Goal: Obtain resource: Download file/media

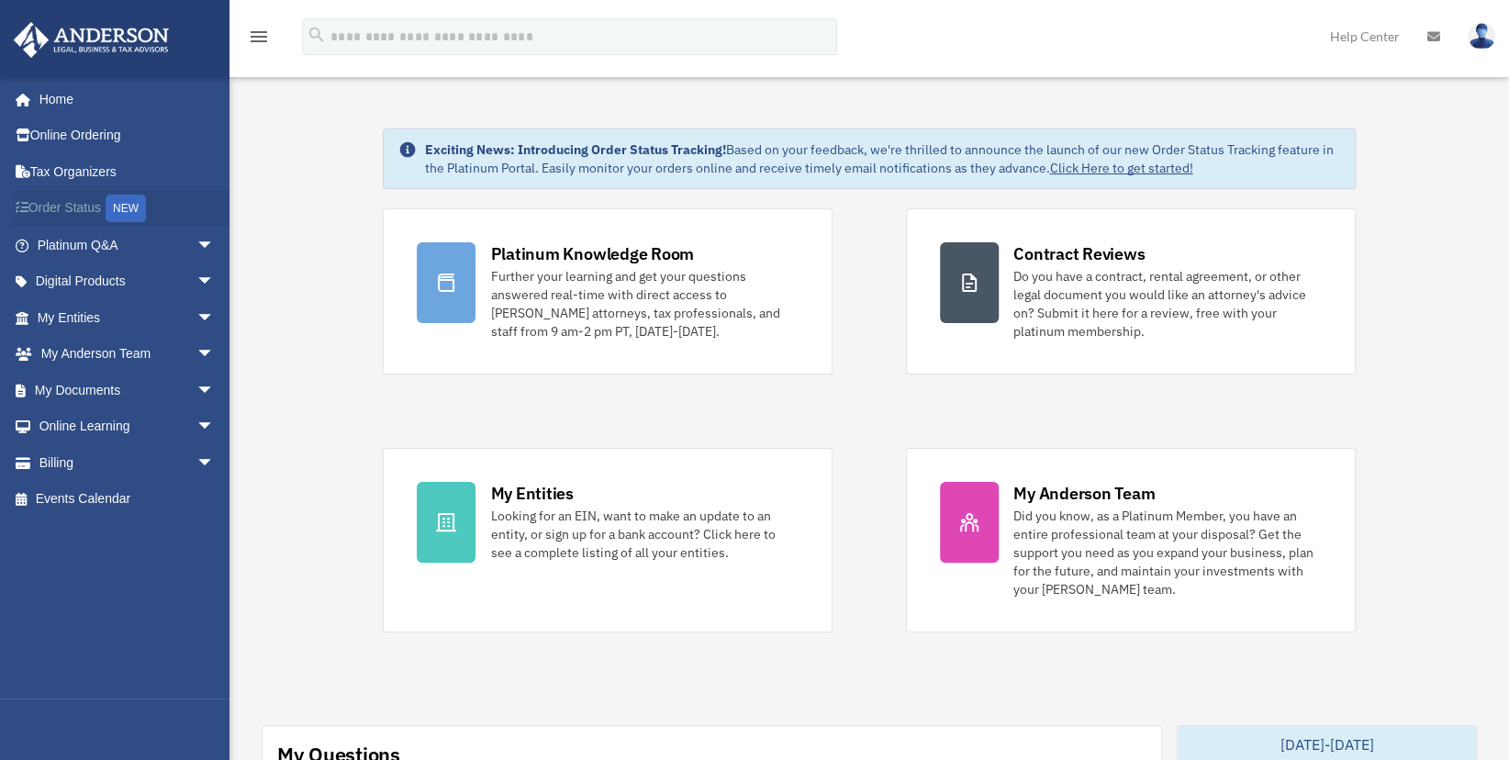
click at [101, 218] on link "Order Status NEW" at bounding box center [127, 209] width 229 height 38
click at [109, 384] on link "My Documents arrow_drop_down" at bounding box center [127, 390] width 229 height 37
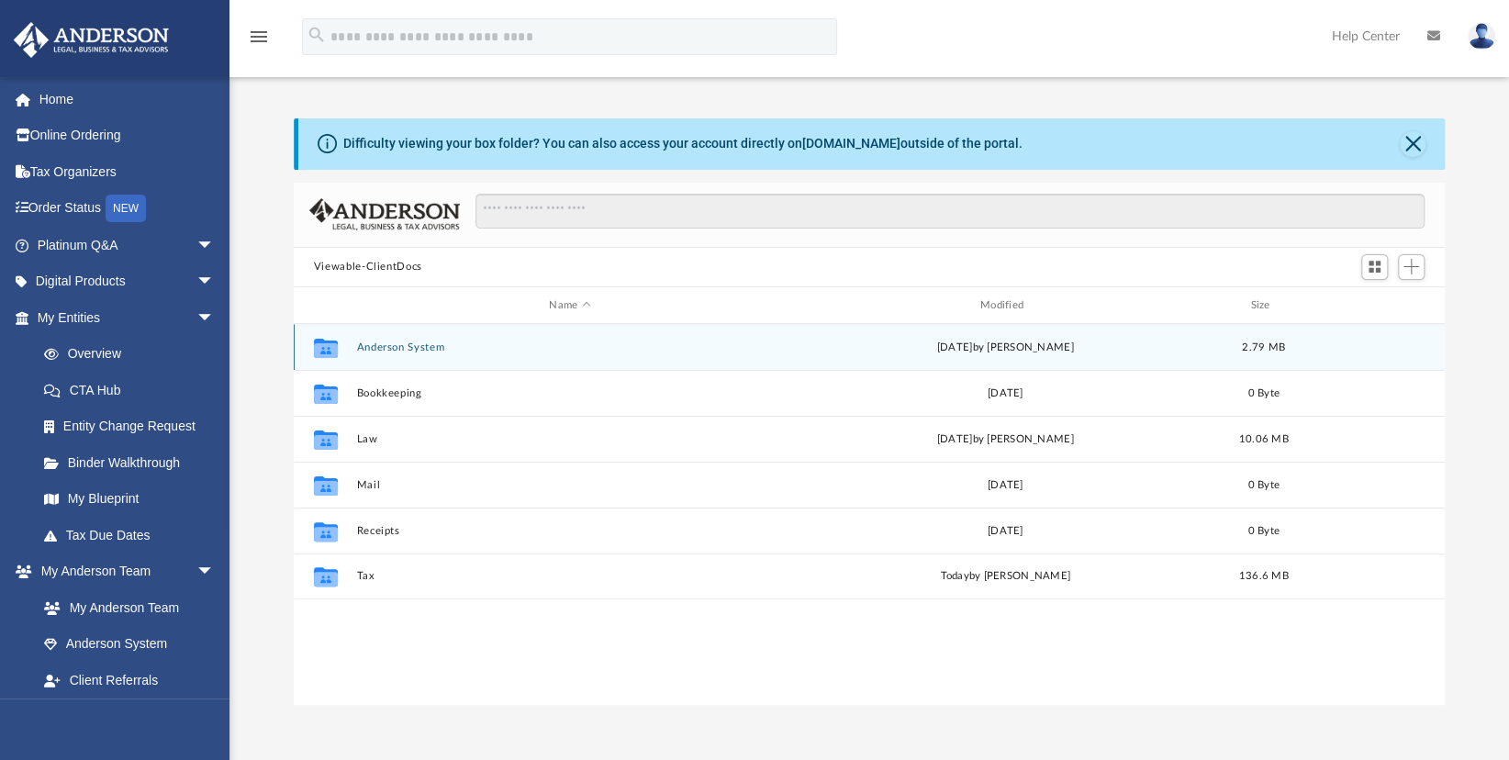
scroll to position [404, 1138]
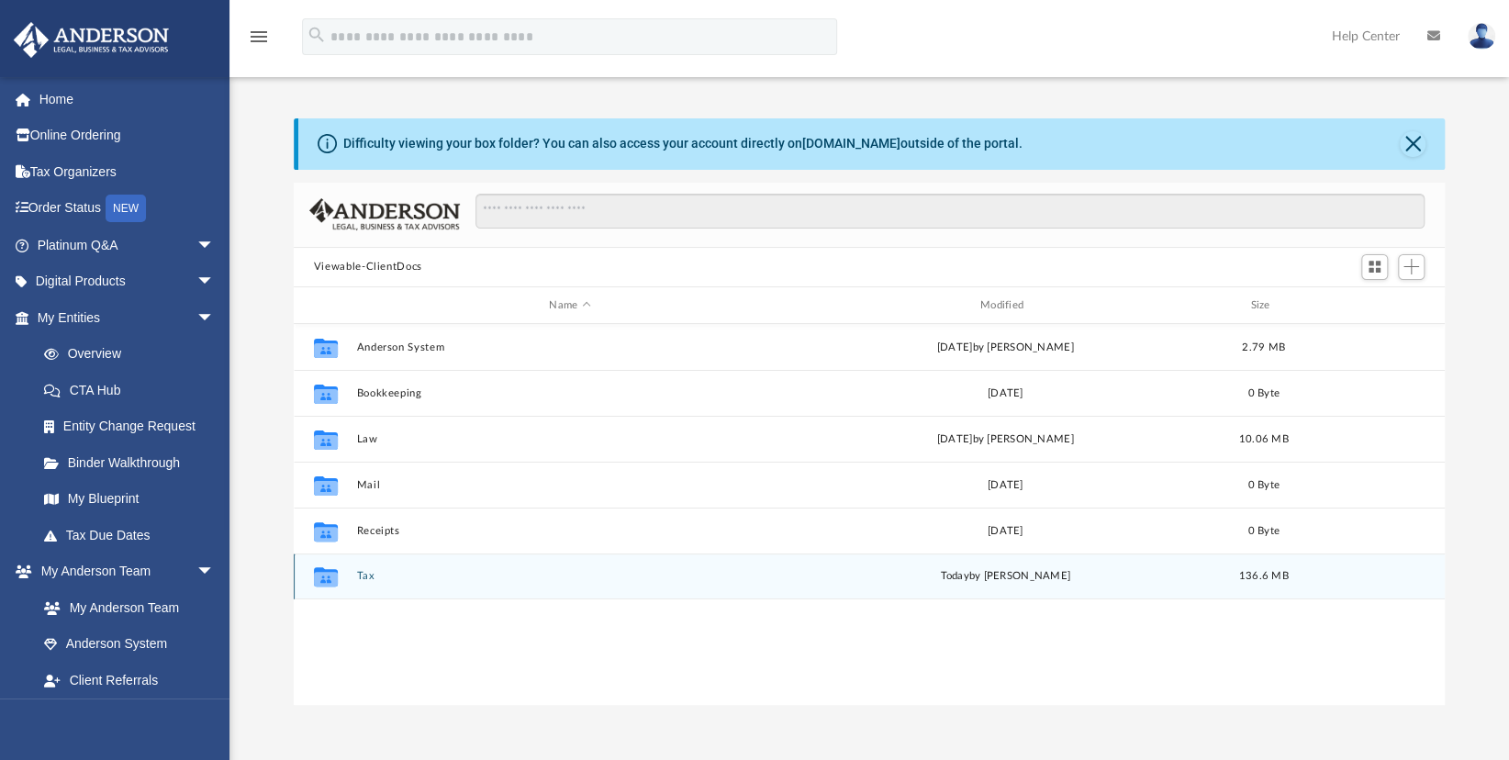
click at [358, 580] on button "Tax" at bounding box center [569, 577] width 427 height 12
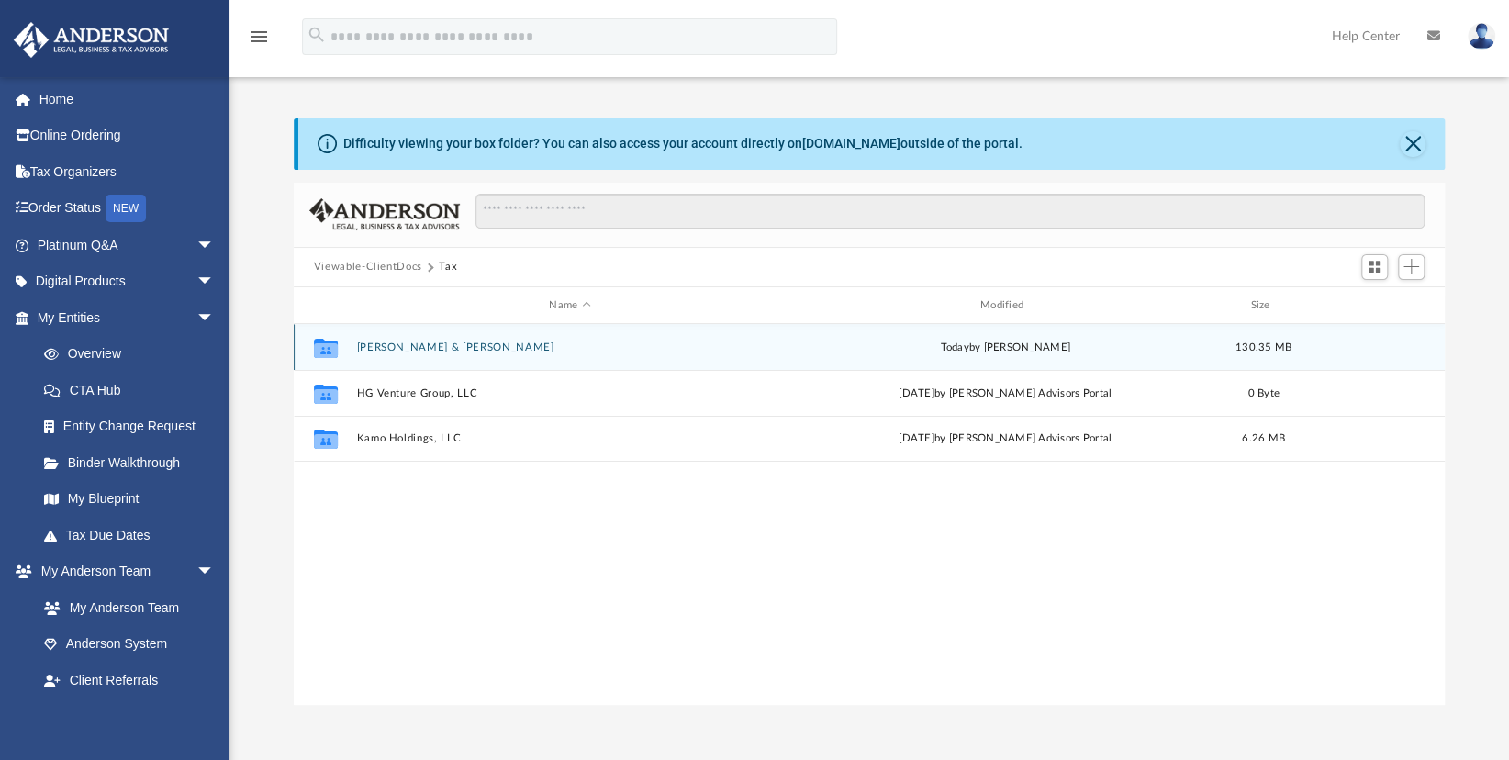
click at [434, 347] on button "[PERSON_NAME] & [PERSON_NAME]" at bounding box center [569, 347] width 427 height 12
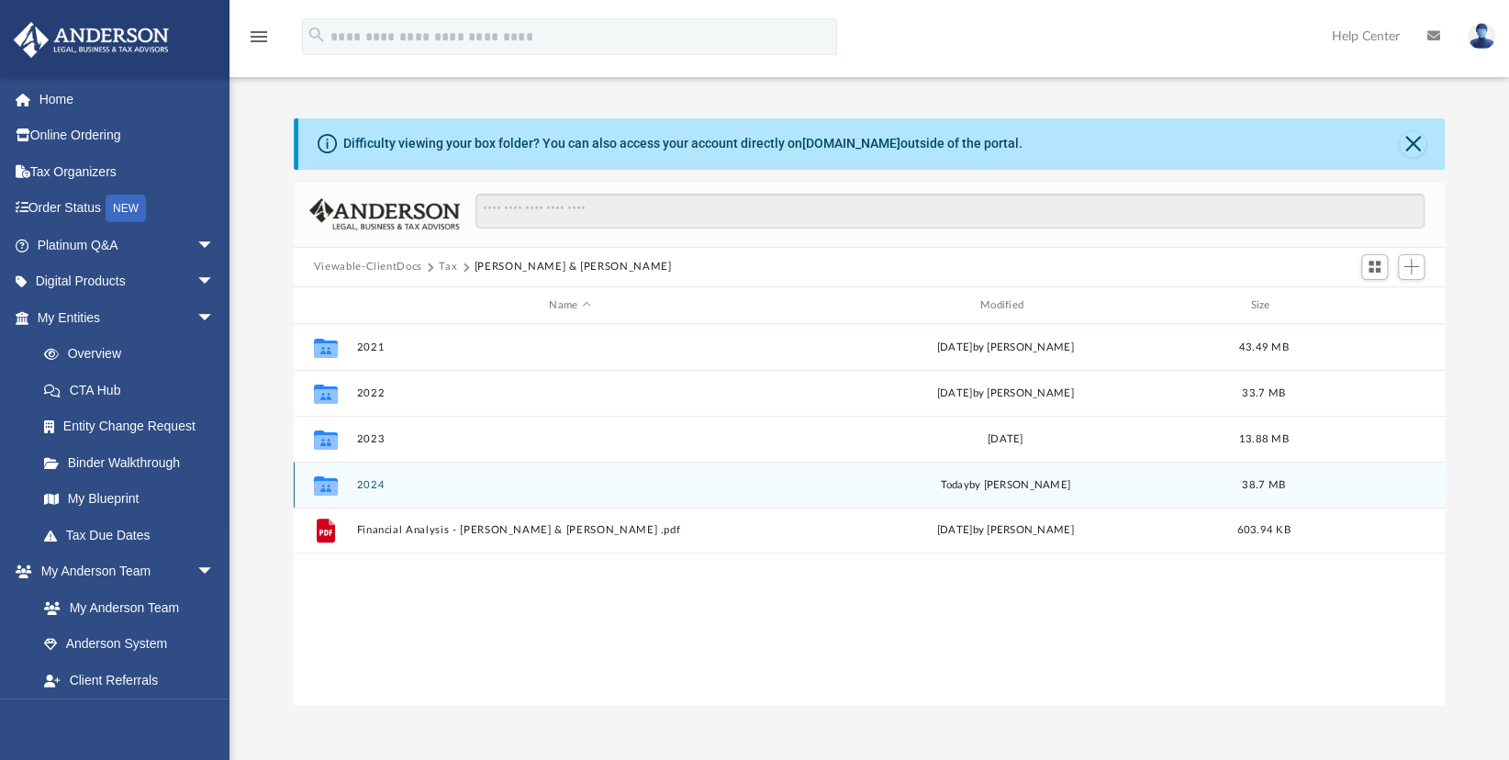
click at [346, 476] on div "Collaborated Folder" at bounding box center [325, 485] width 46 height 29
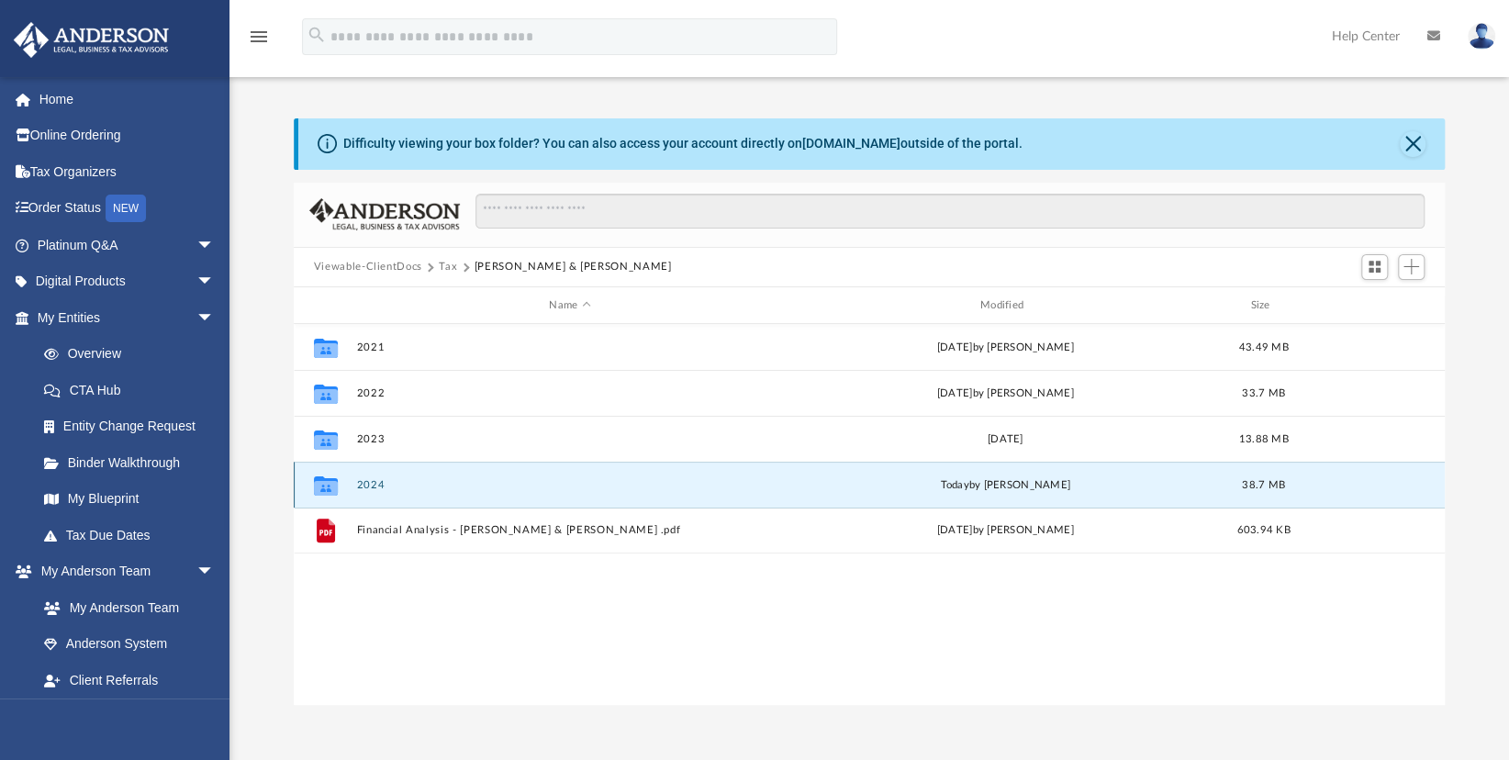
click at [358, 481] on button "2024" at bounding box center [569, 485] width 427 height 12
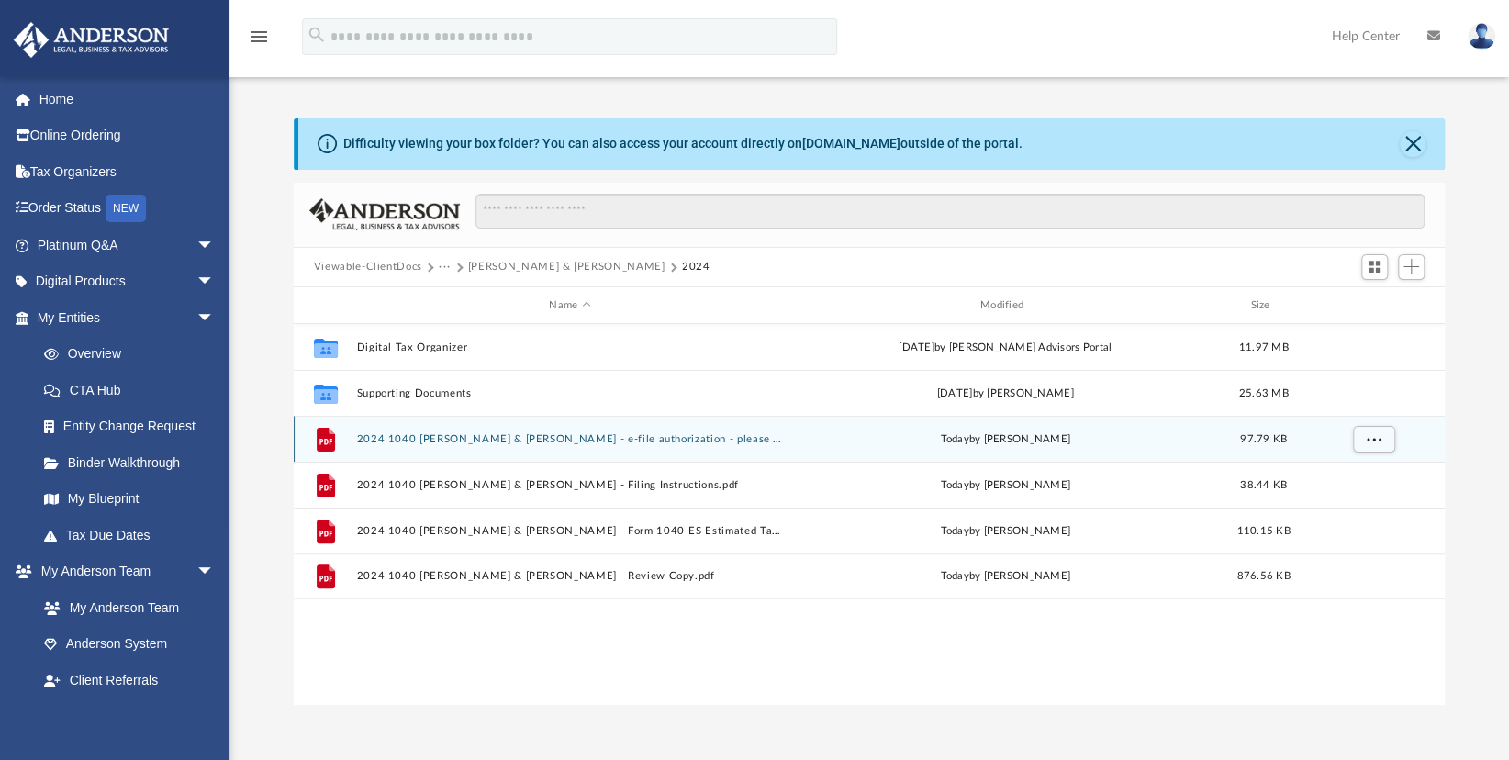
click at [437, 442] on button "2024 1040 [PERSON_NAME] & [PERSON_NAME] - e-file authorization - please sign.pdf" at bounding box center [569, 439] width 427 height 12
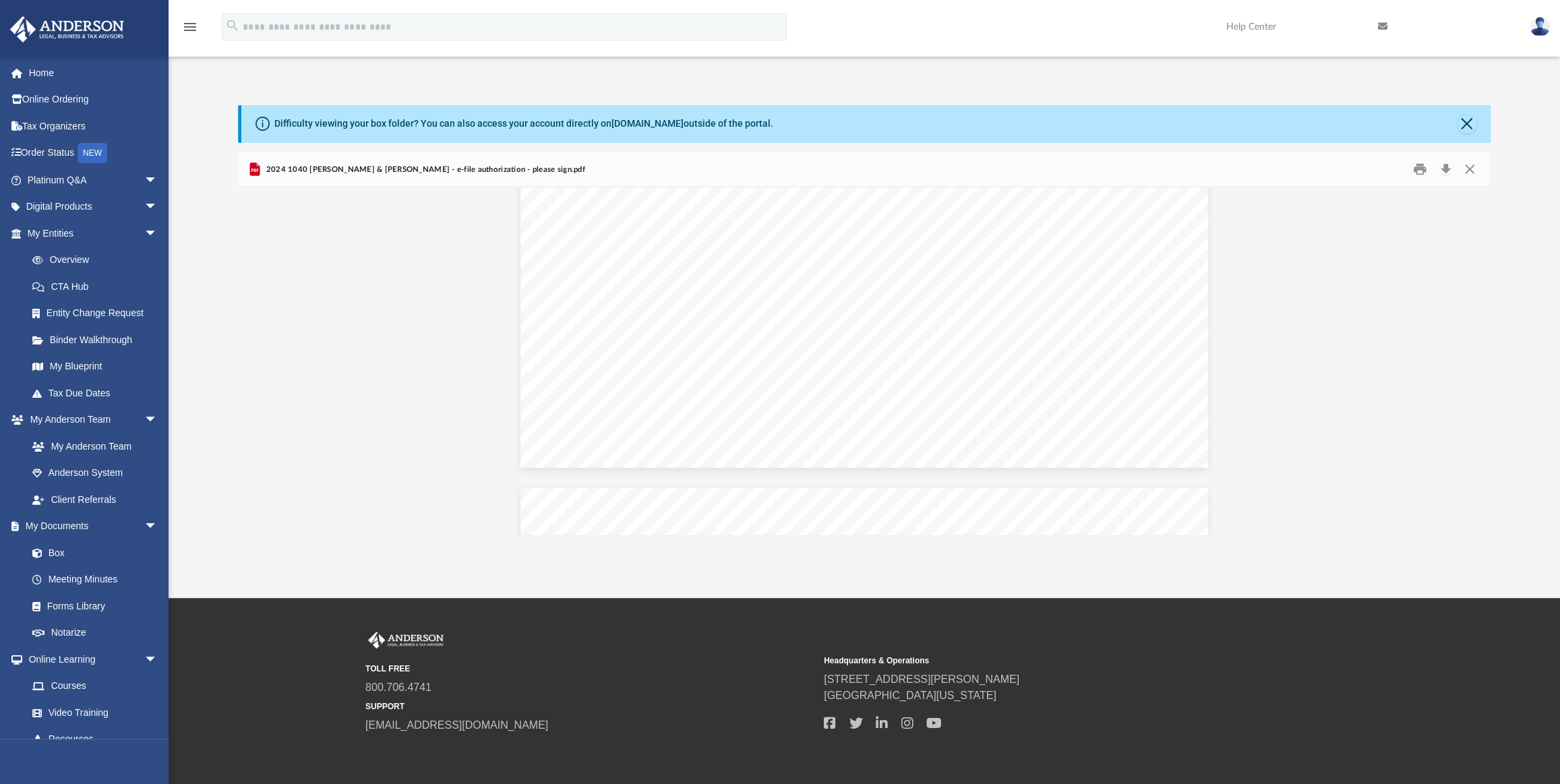
scroll to position [0, 0]
click at [1117, 51] on link at bounding box center [1444, 26] width 151 height 53
